Goal: Information Seeking & Learning: Learn about a topic

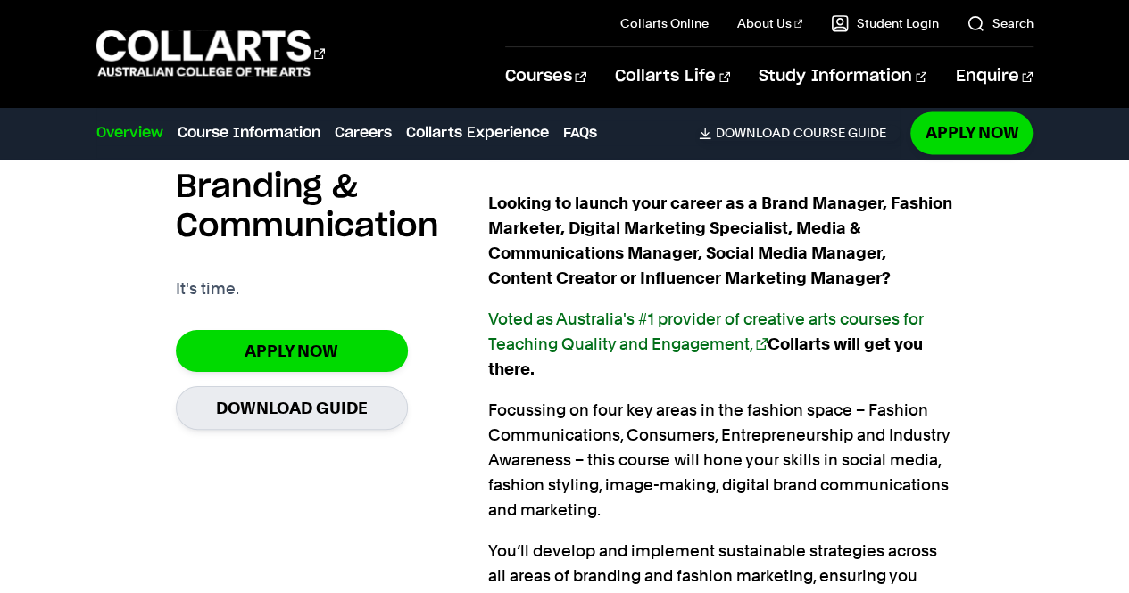
scroll to position [1215, 0]
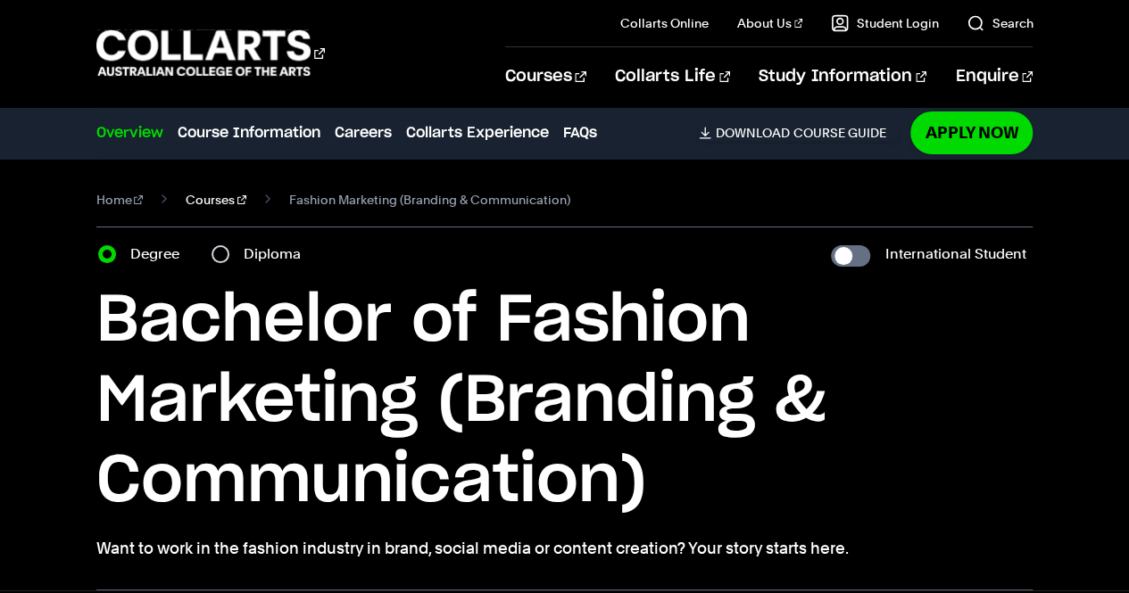
click at [209, 203] on link "Courses" at bounding box center [216, 199] width 61 height 25
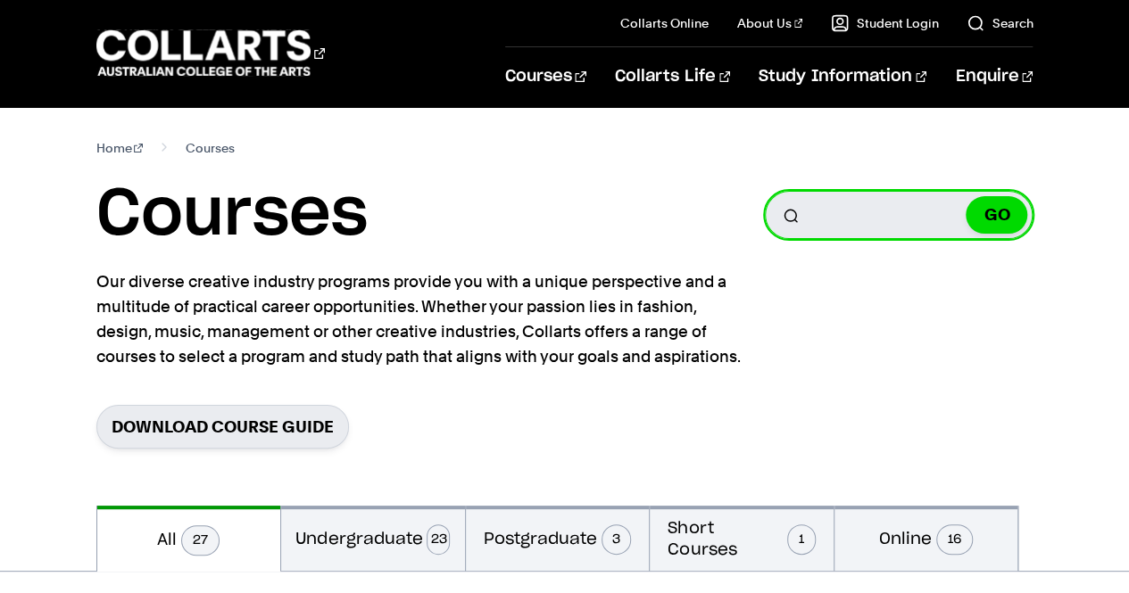
click at [887, 214] on input "Search for a course" at bounding box center [899, 215] width 268 height 48
type input "textile"
click at [966, 196] on button "GO" at bounding box center [997, 214] width 62 height 37
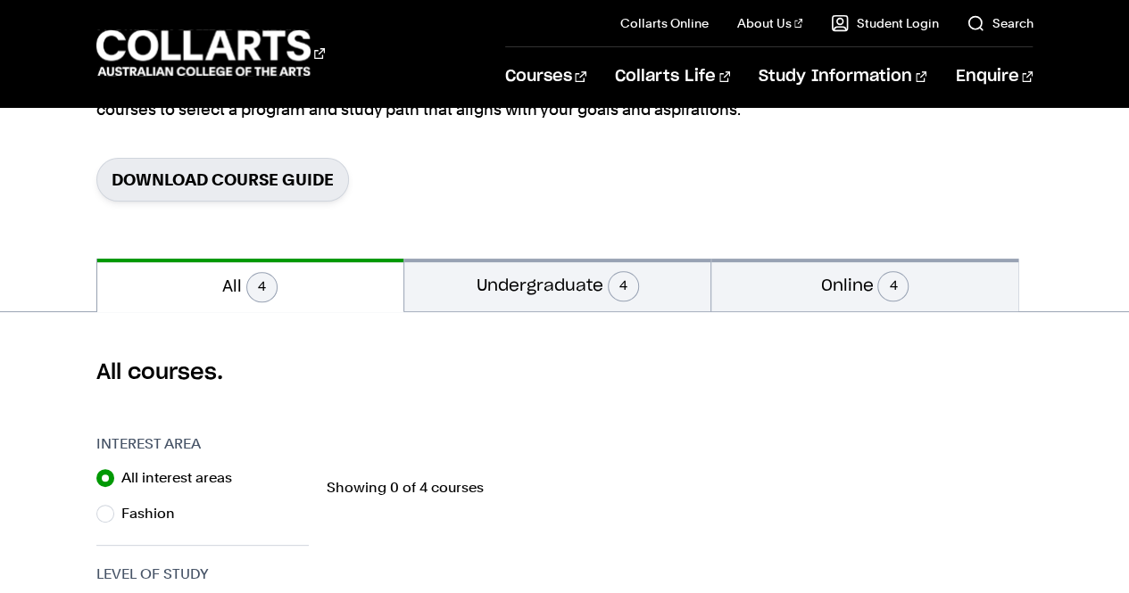
scroll to position [246, 0]
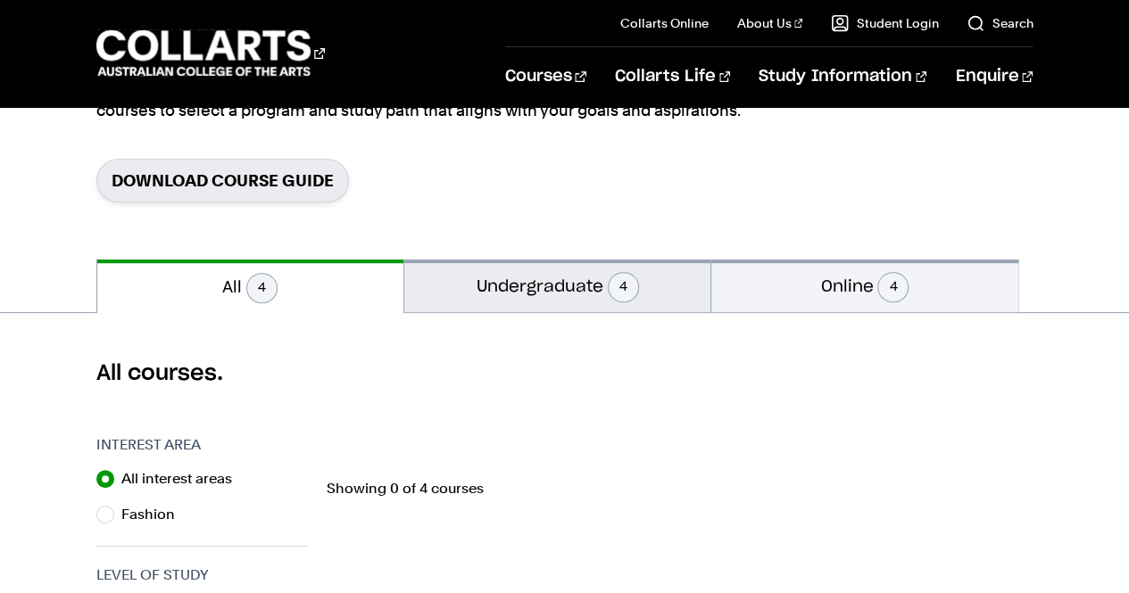
click at [569, 284] on button "Undergraduate 4" at bounding box center [557, 286] width 306 height 53
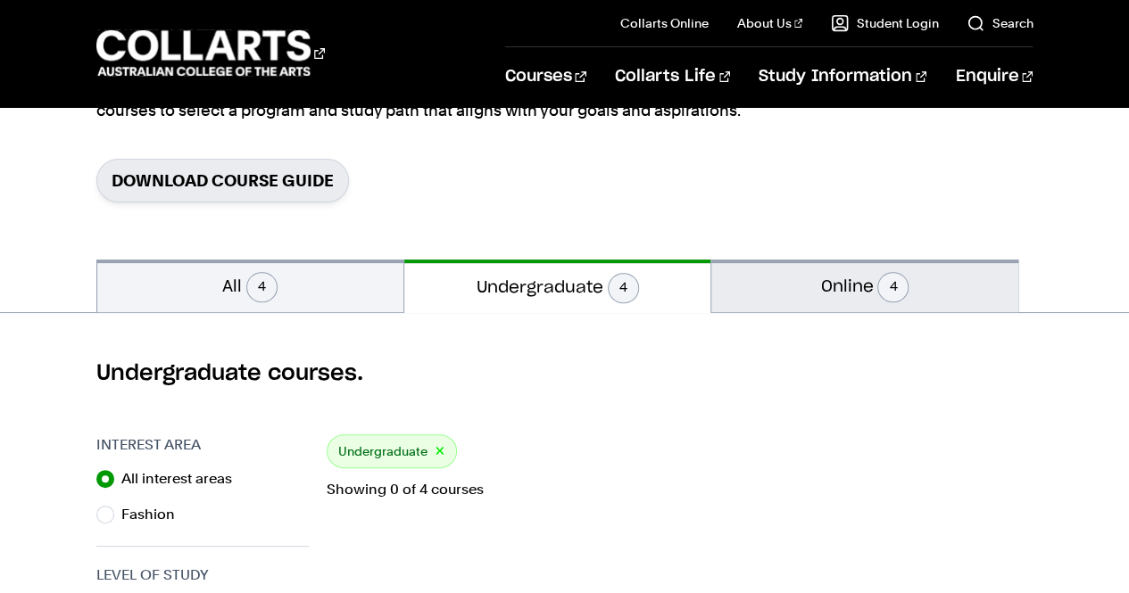
click at [873, 294] on button "Online 4" at bounding box center [864, 286] width 306 height 53
radio input "false"
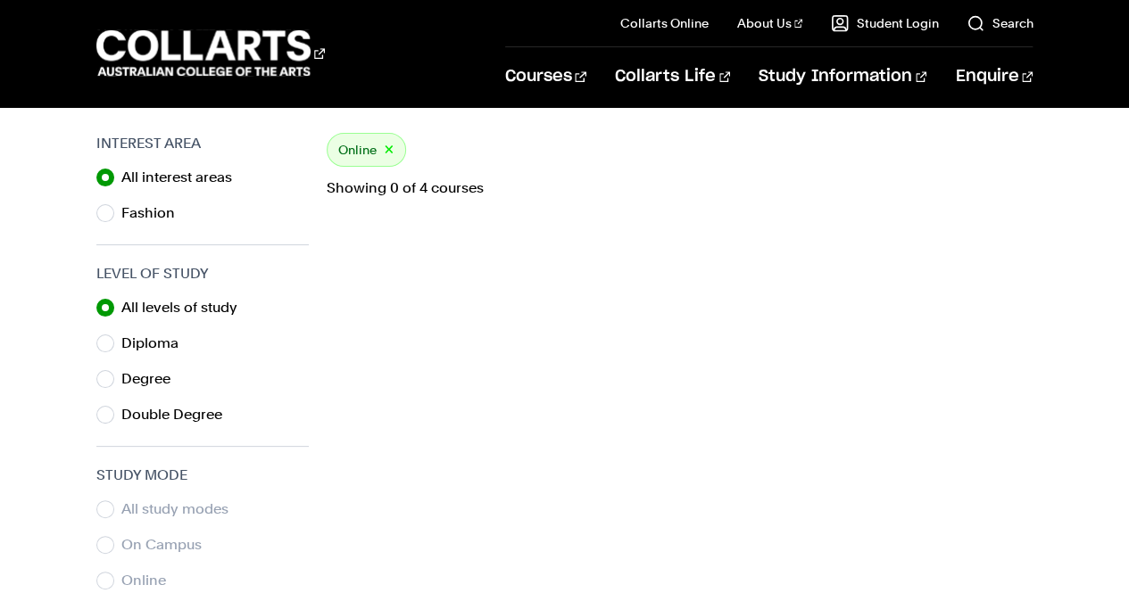
scroll to position [264, 0]
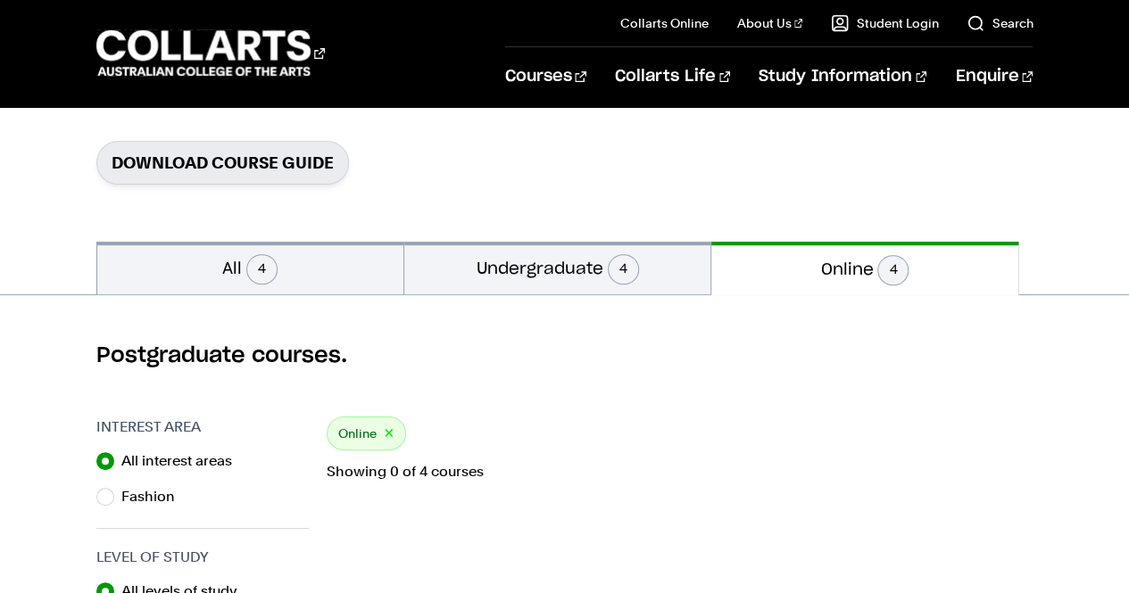
scroll to position [246, 0]
